Goal: Information Seeking & Learning: Learn about a topic

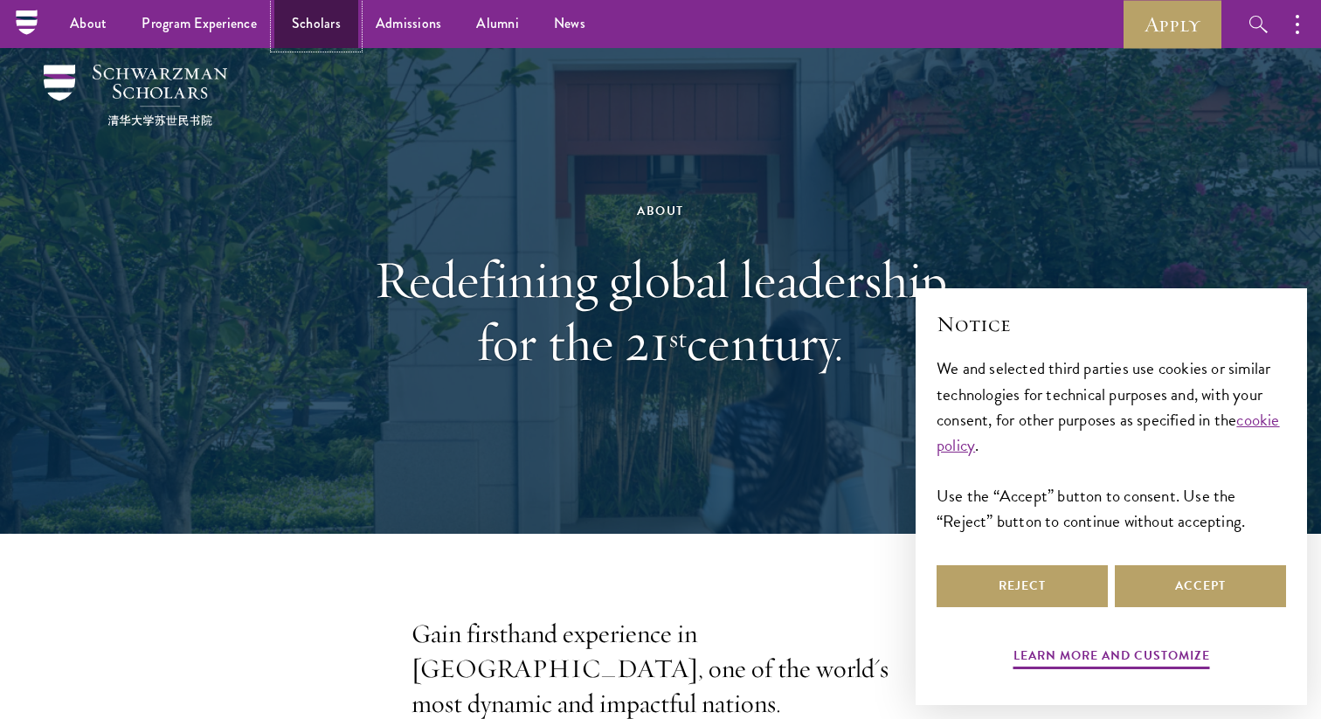
click at [313, 22] on link "Scholars" at bounding box center [316, 24] width 84 height 48
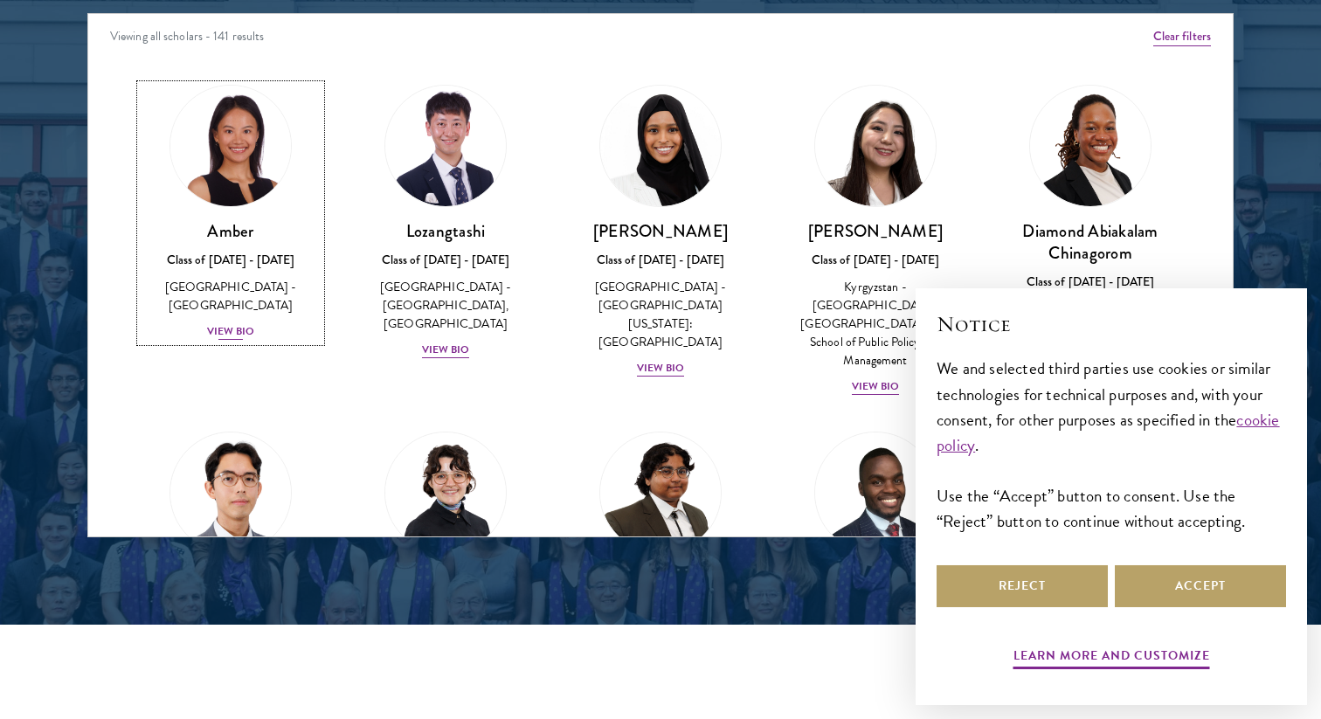
click at [224, 161] on img at bounding box center [230, 145] width 133 height 133
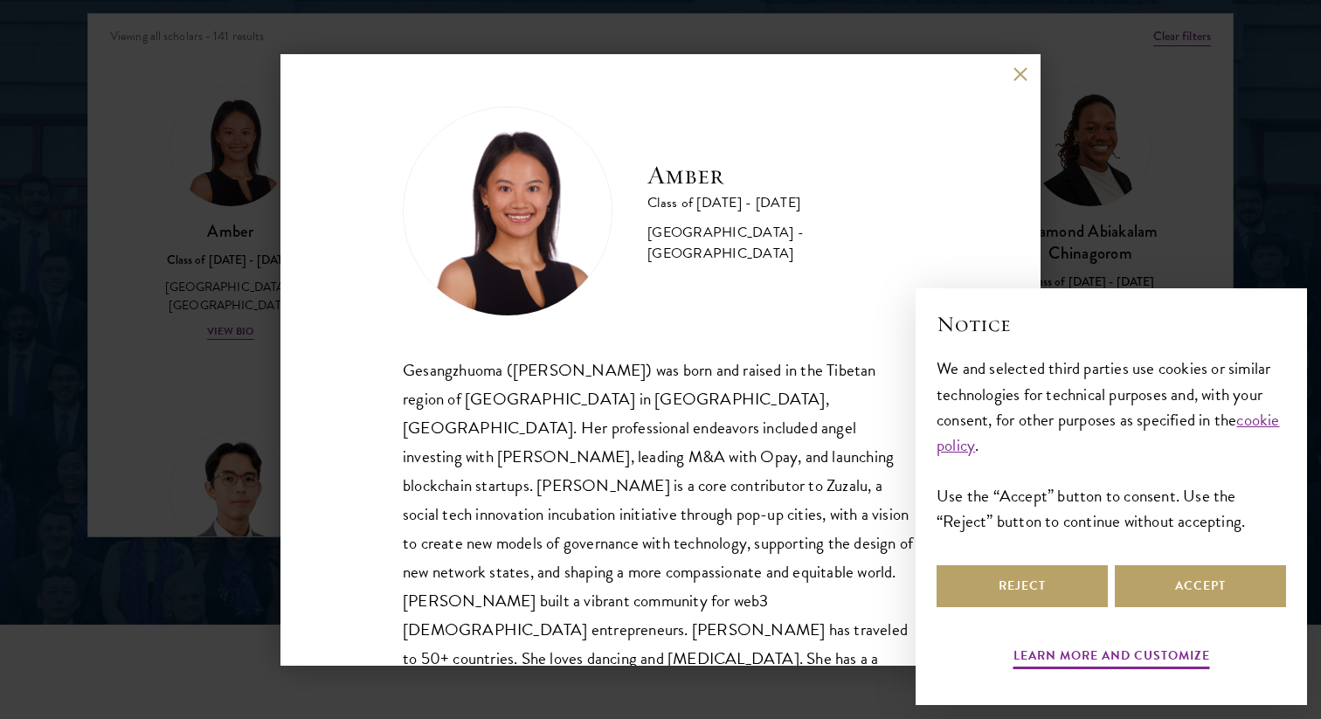
click at [504, 224] on img at bounding box center [508, 212] width 210 height 210
click at [1055, 590] on button "Reject" at bounding box center [1021, 586] width 171 height 42
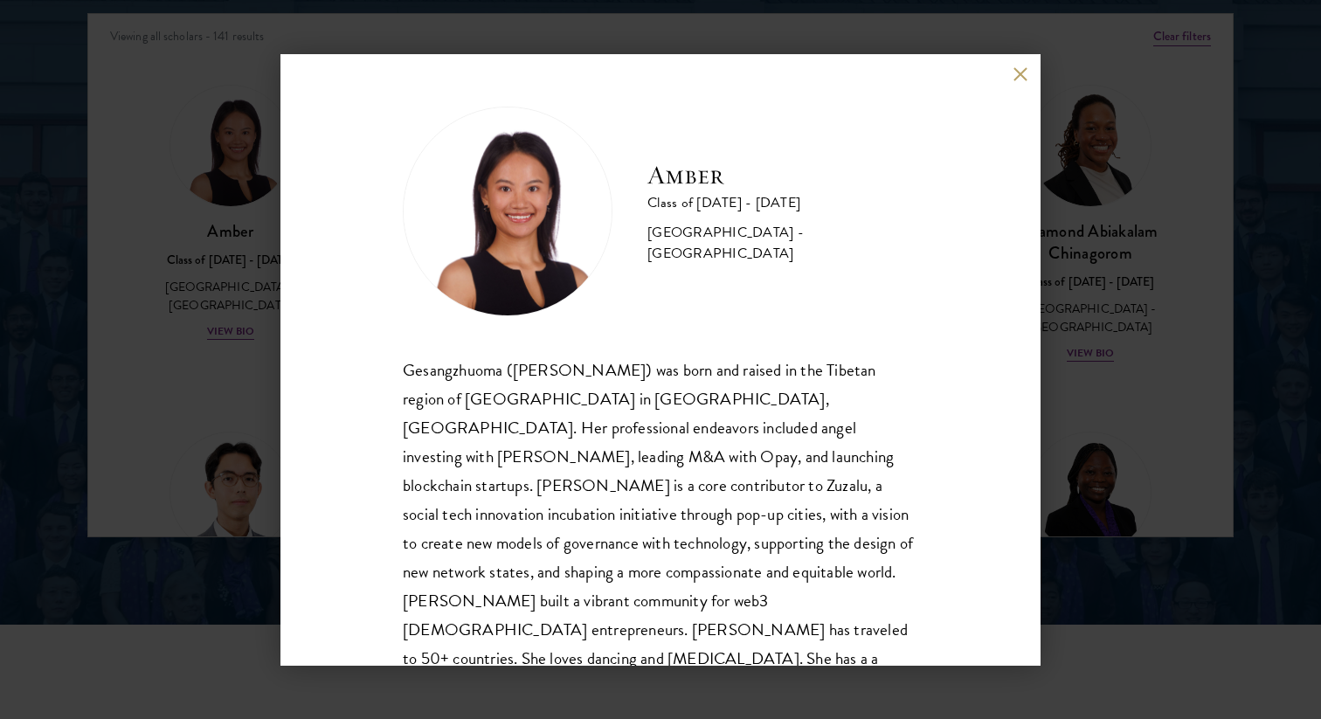
scroll to position [31, 0]
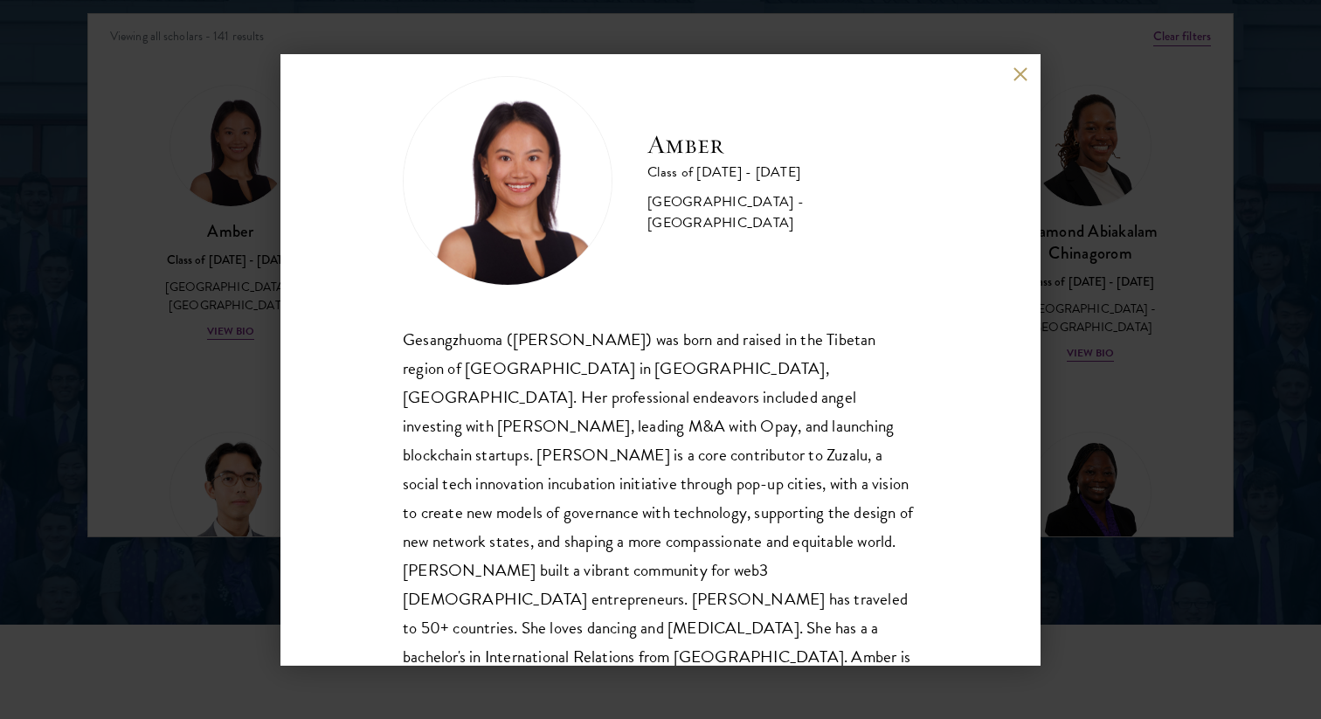
click at [557, 421] on div "Gesangzhuoma (Amber) was born and raised in the Tibetan region of Shangri-La in…" at bounding box center [660, 513] width 515 height 376
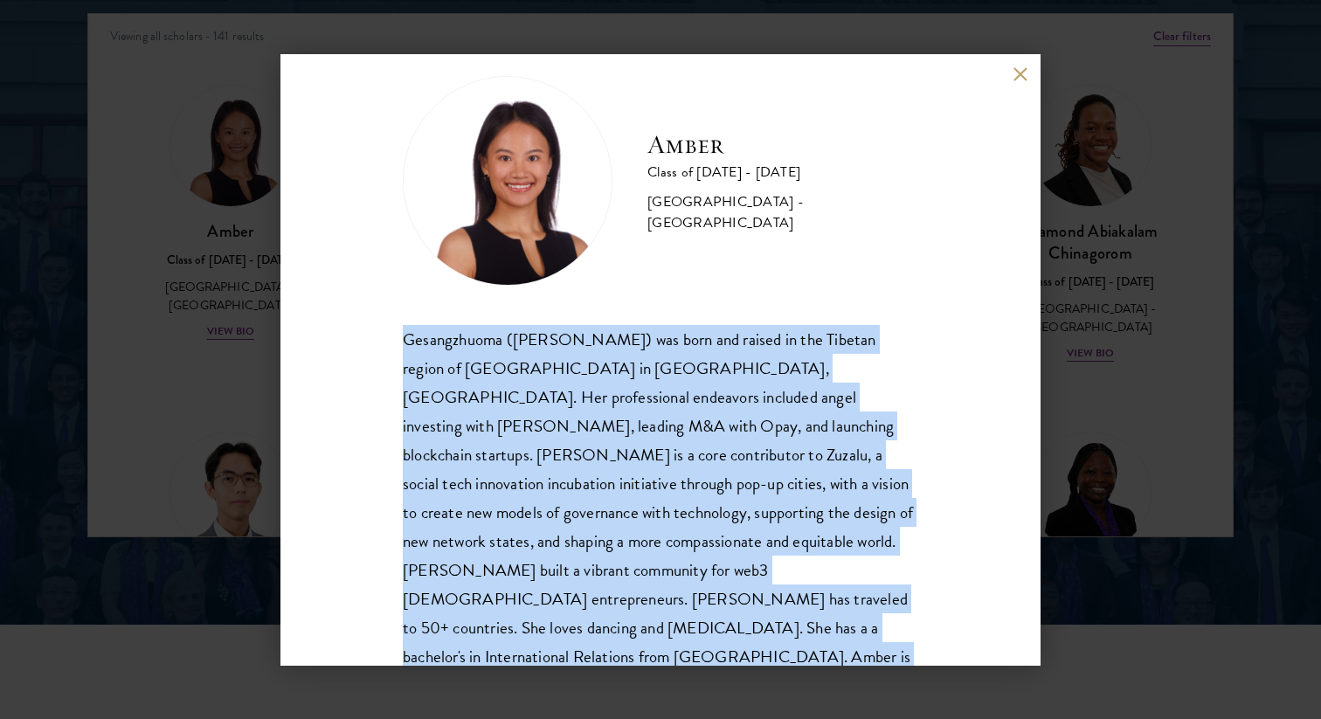
click at [557, 421] on div "Gesangzhuoma (Amber) was born and raised in the Tibetan region of Shangri-La in…" at bounding box center [660, 513] width 515 height 376
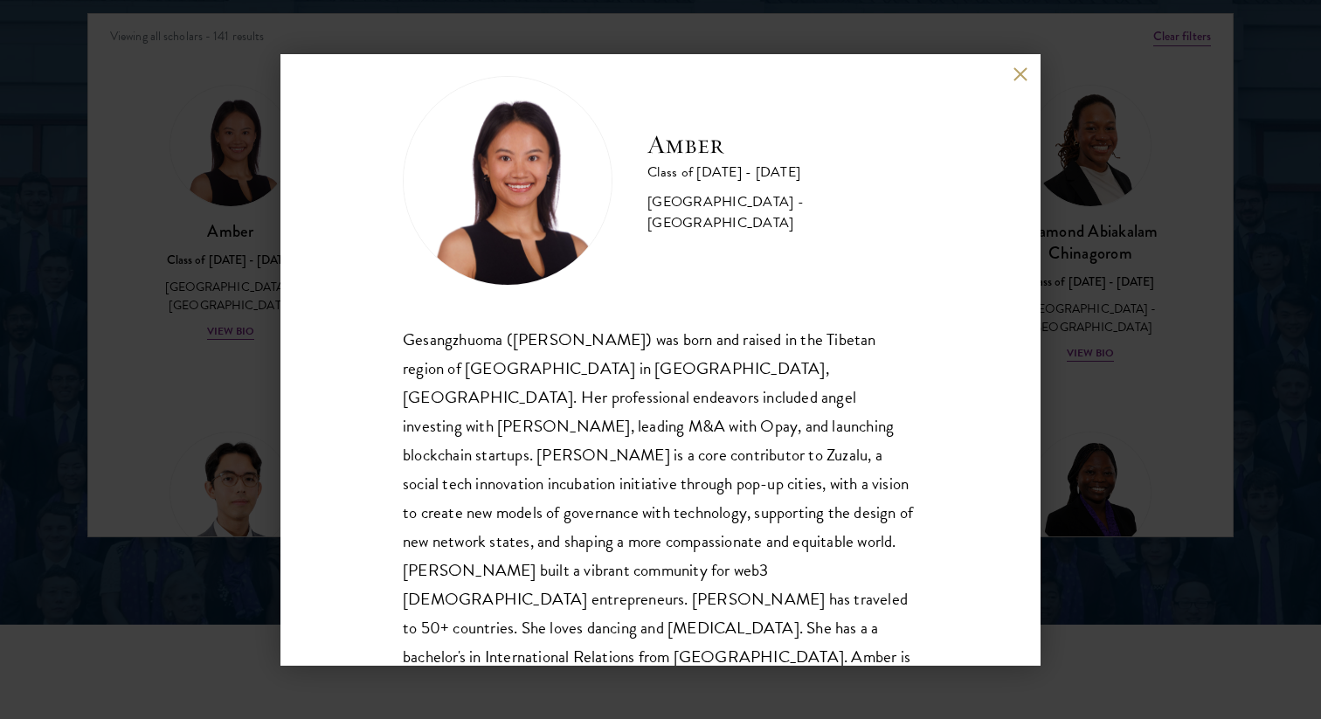
click at [631, 457] on div "Gesangzhuoma (Amber) was born and raised in the Tibetan region of Shangri-La in…" at bounding box center [660, 513] width 515 height 376
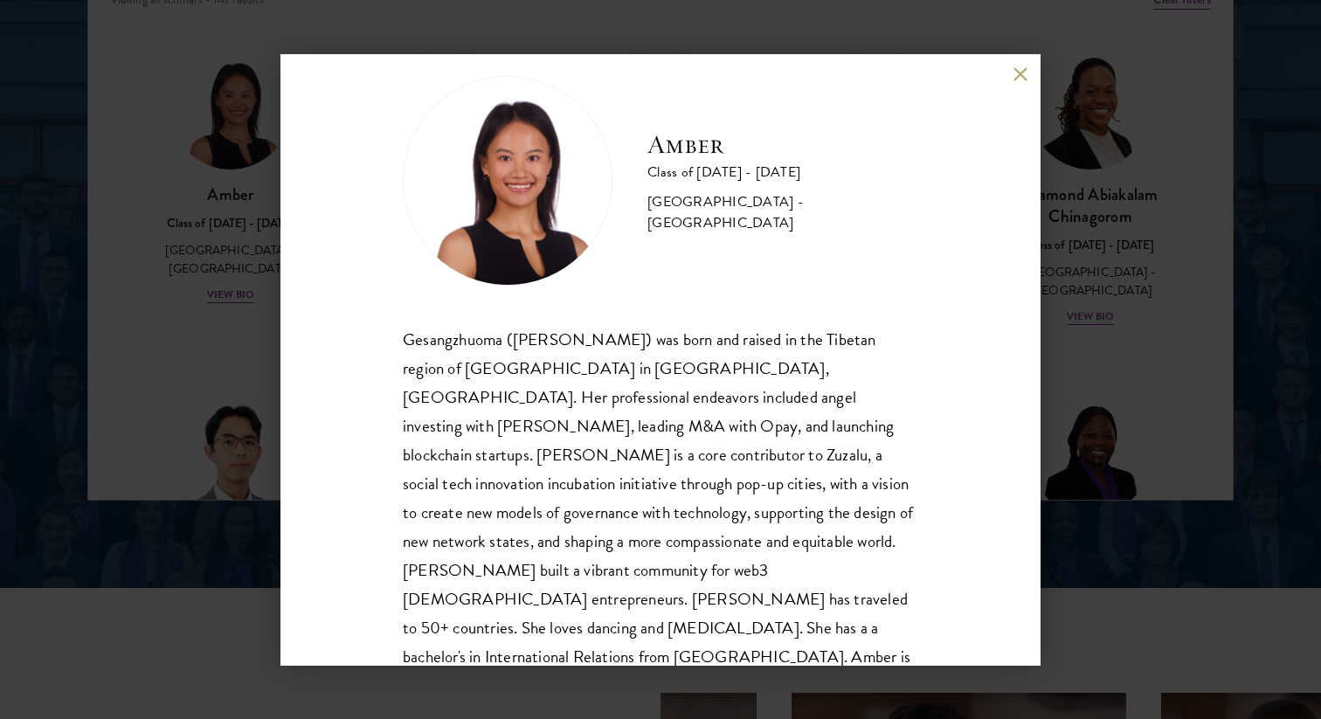
scroll to position [2347, 0]
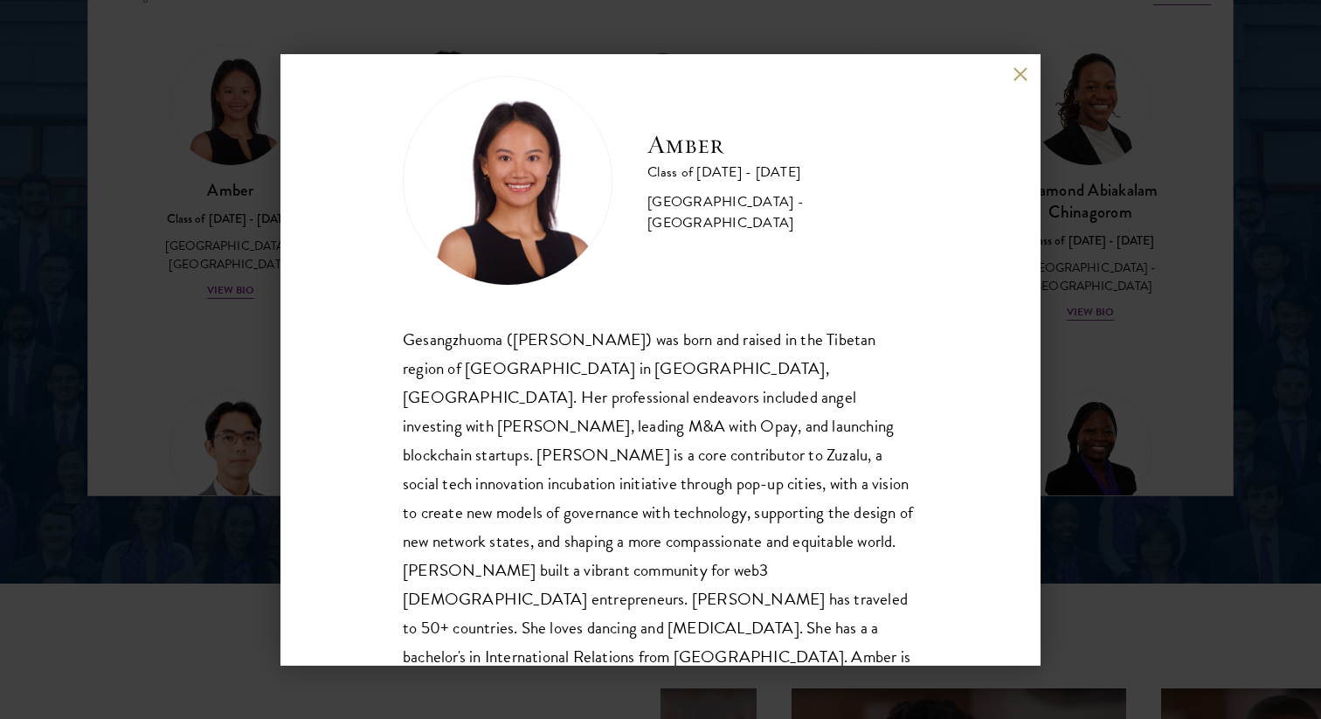
click at [710, 604] on div "Gesangzhuoma (Amber) was born and raised in the Tibetan region of Shangri-La in…" at bounding box center [660, 513] width 515 height 376
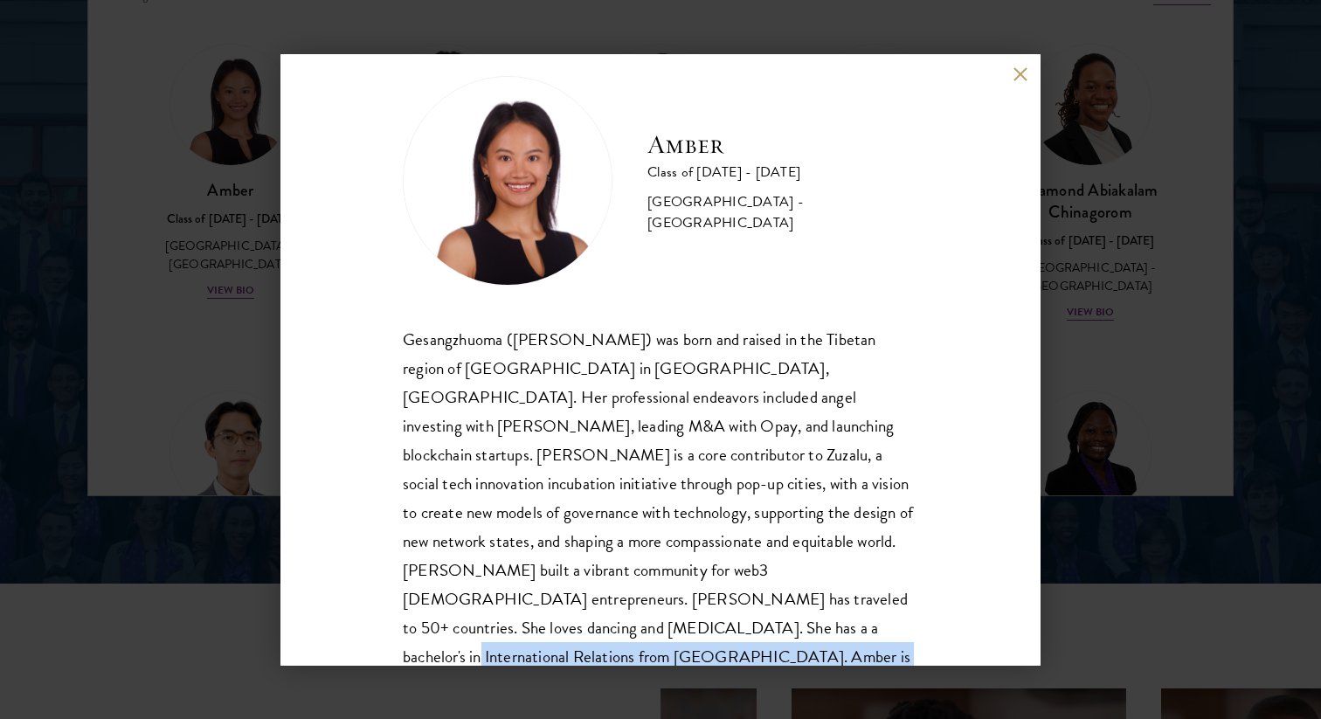
click at [710, 604] on div "Gesangzhuoma (Amber) was born and raised in the Tibetan region of Shangri-La in…" at bounding box center [660, 513] width 515 height 376
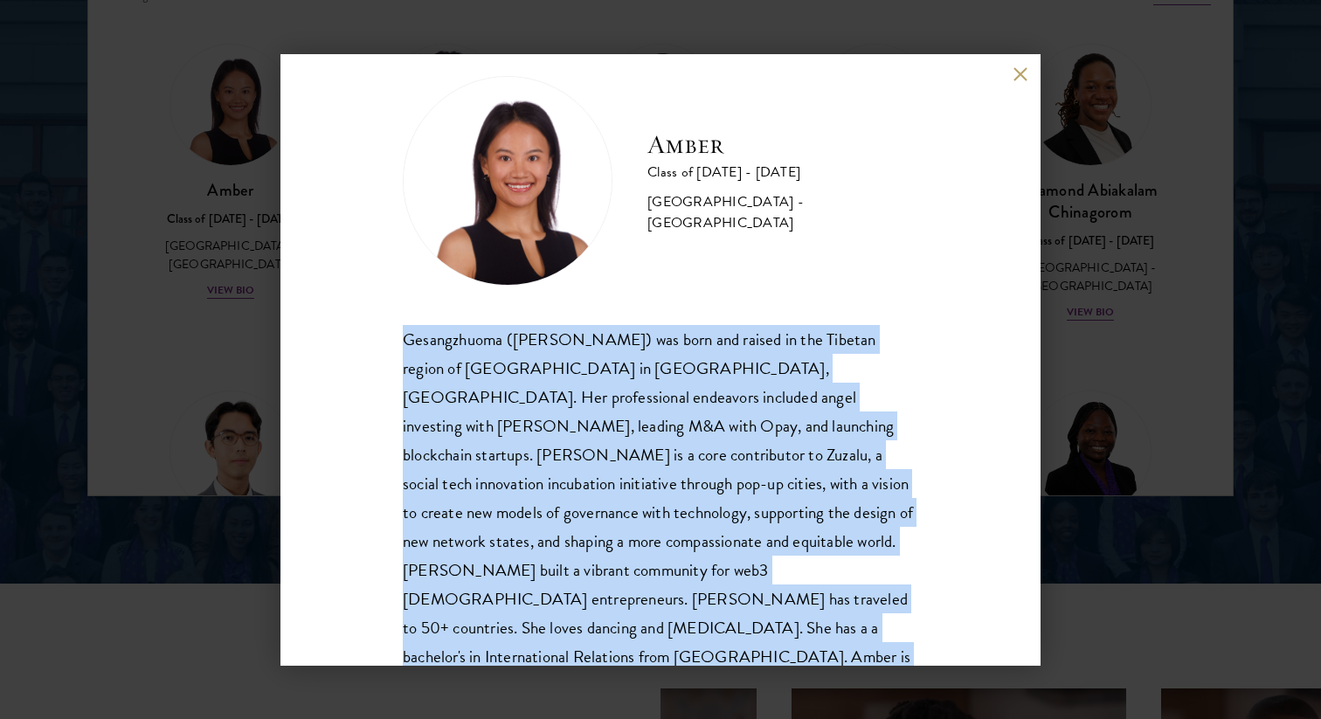
click at [710, 604] on div "Gesangzhuoma (Amber) was born and raised in the Tibetan region of Shangri-La in…" at bounding box center [660, 513] width 515 height 376
click at [692, 589] on div "Gesangzhuoma (Amber) was born and raised in the Tibetan region of Shangri-La in…" at bounding box center [660, 513] width 515 height 376
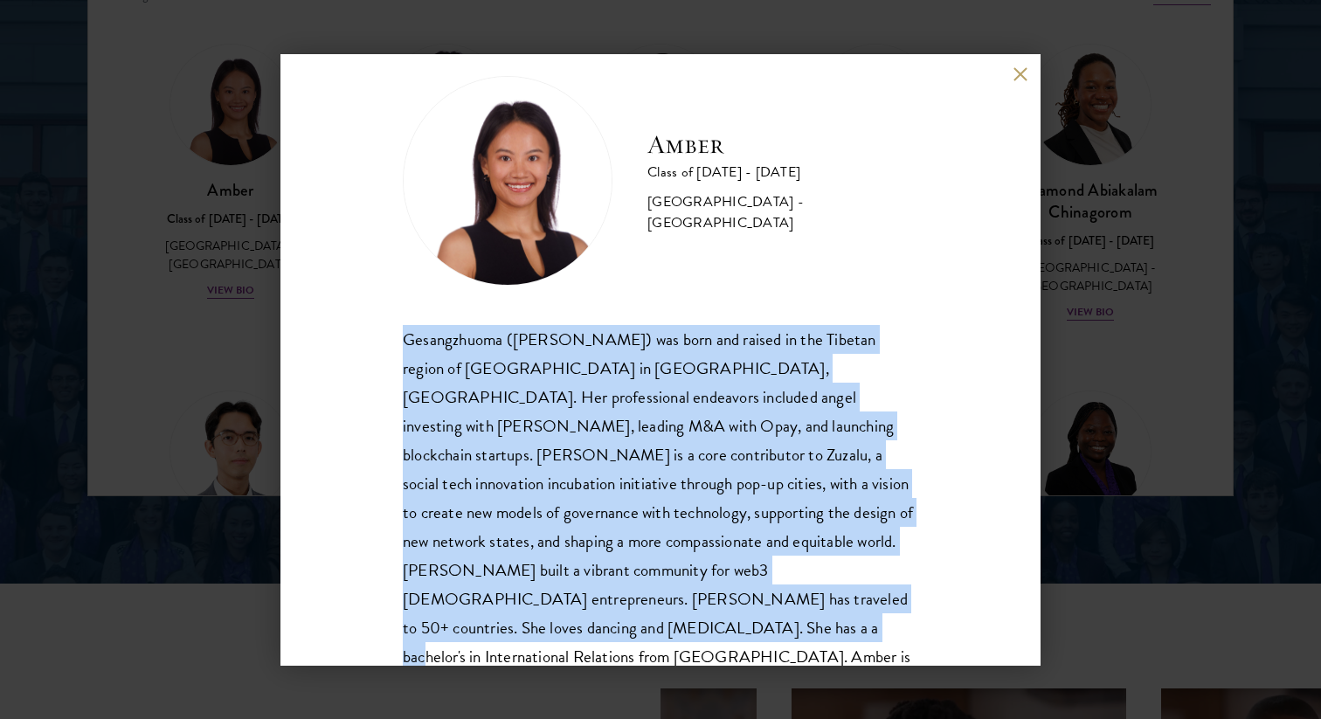
drag, startPoint x: 662, startPoint y: 583, endPoint x: 420, endPoint y: 316, distance: 359.9
click at [421, 316] on div "Amber Class of 2025 - 2026 China - Peking University Gesangzhuoma (Amber) was b…" at bounding box center [660, 388] width 515 height 625
click at [420, 316] on div "Amber Class of 2025 - 2026 China - Peking University Gesangzhuoma (Amber) was b…" at bounding box center [660, 388] width 515 height 625
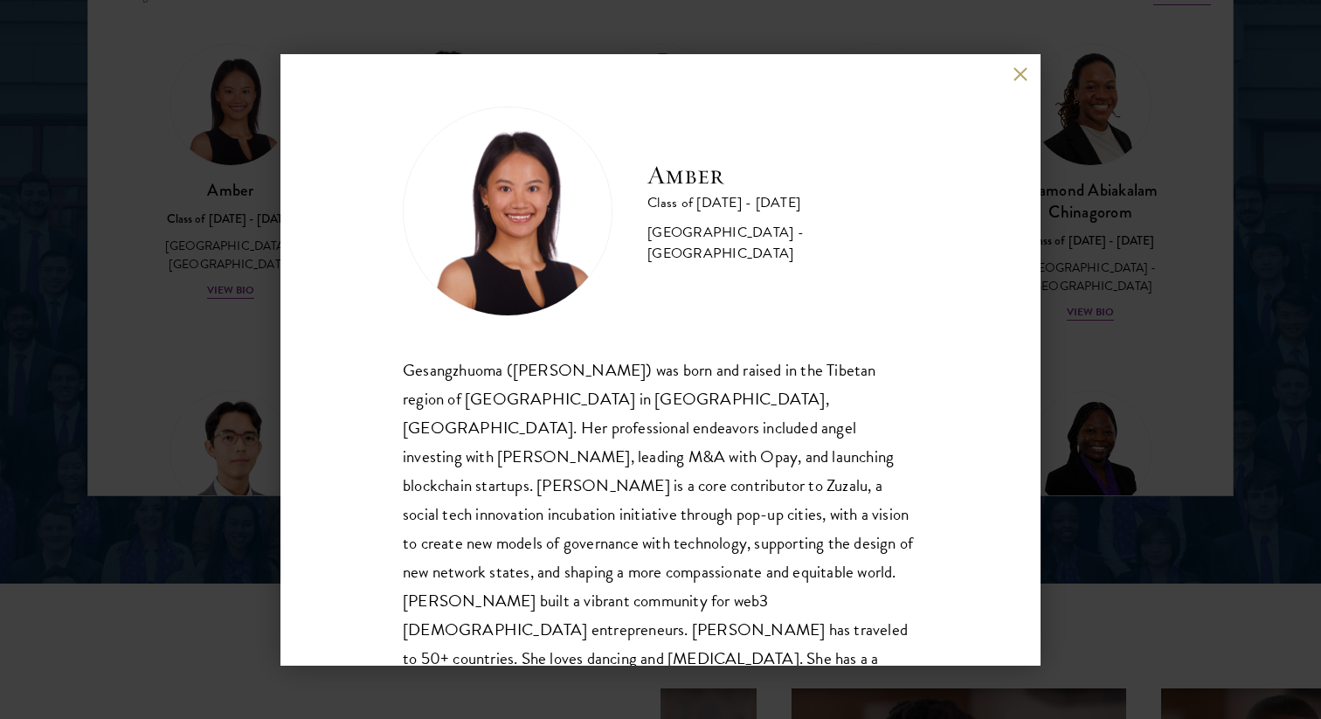
scroll to position [31, 0]
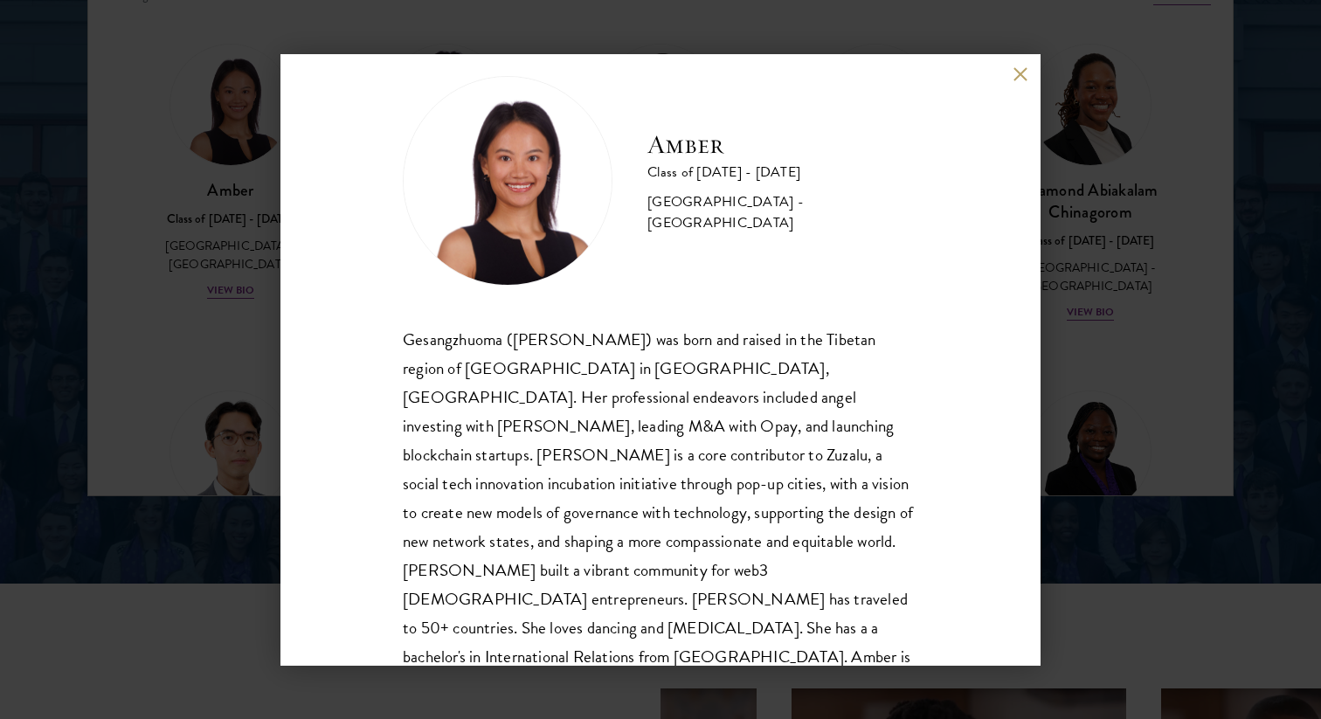
click at [241, 281] on div "Amber Class of 2025 - 2026 China - Peking University Gesangzhuoma (Amber) was b…" at bounding box center [660, 359] width 1321 height 719
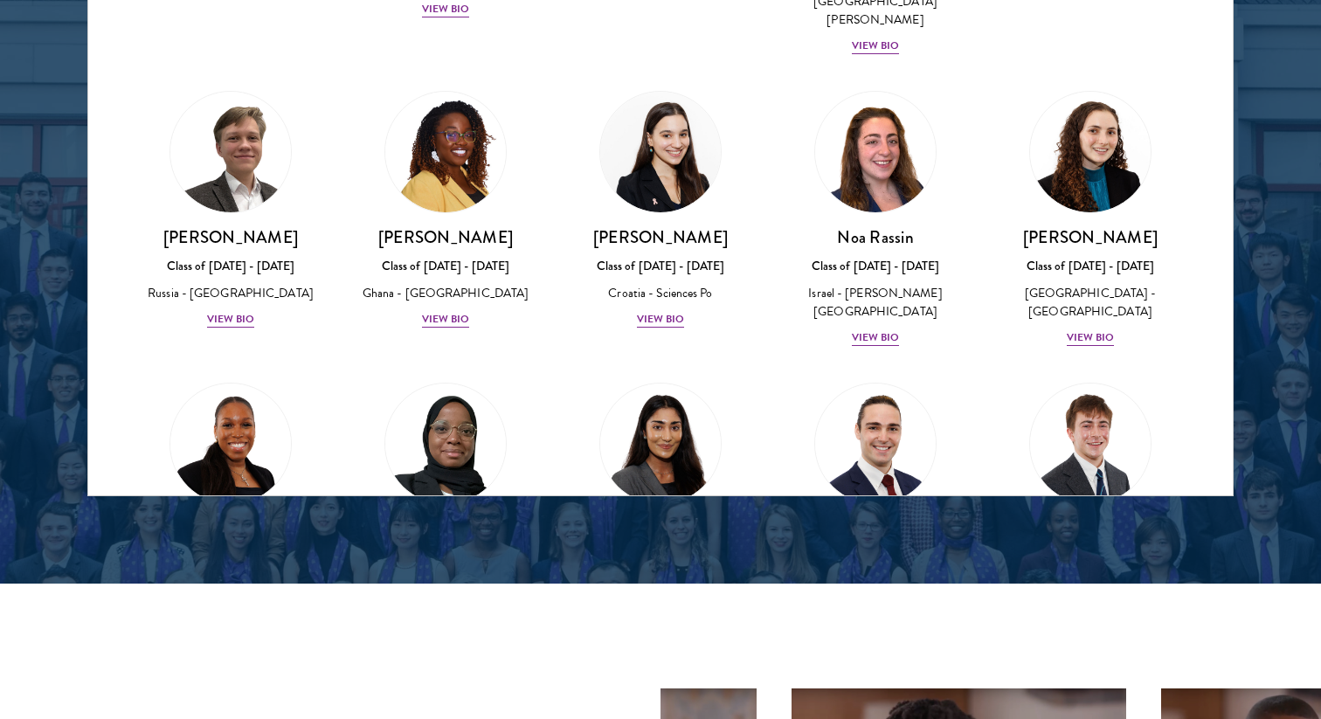
scroll to position [7196, 0]
